Goal: Obtain resource: Obtain resource

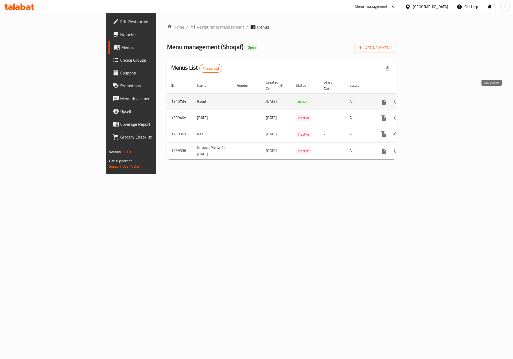
click at [424, 99] on icon "enhanced table" at bounding box center [421, 101] width 5 height 5
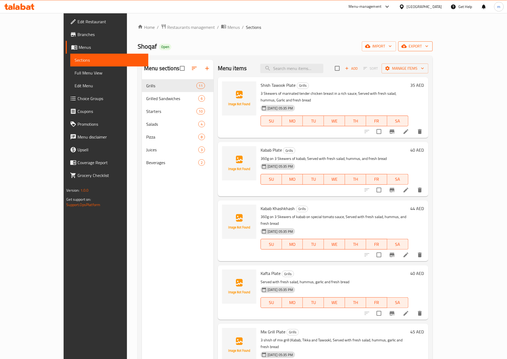
click at [429, 48] on icon "button" at bounding box center [426, 46] width 5 height 5
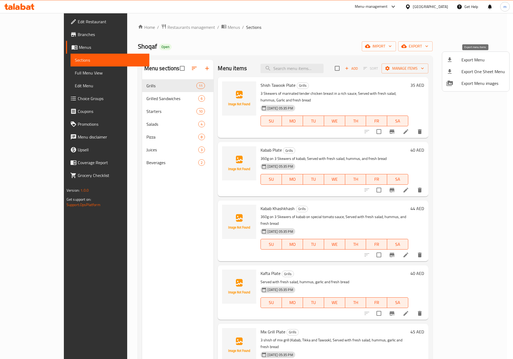
click at [477, 58] on span "Export Menu" at bounding box center [483, 60] width 44 height 6
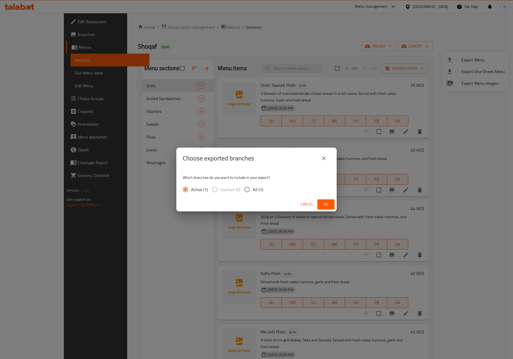
click at [247, 192] on input "All (1)" at bounding box center [246, 189] width 11 height 11
radio input "true"
click at [187, 191] on input "Active (1)" at bounding box center [185, 189] width 11 height 11
radio input "true"
click at [324, 157] on icon "close" at bounding box center [323, 158] width 6 height 6
